Goal: Find specific page/section: Find specific page/section

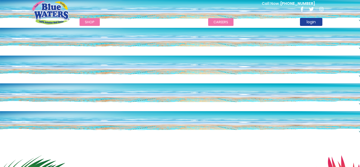
click at [220, 21] on link "careers" at bounding box center [220, 22] width 25 height 8
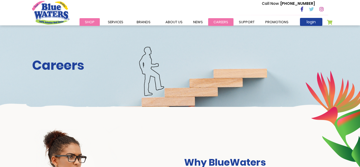
click at [215, 20] on link "careers" at bounding box center [220, 22] width 25 height 8
